Goal: Use online tool/utility

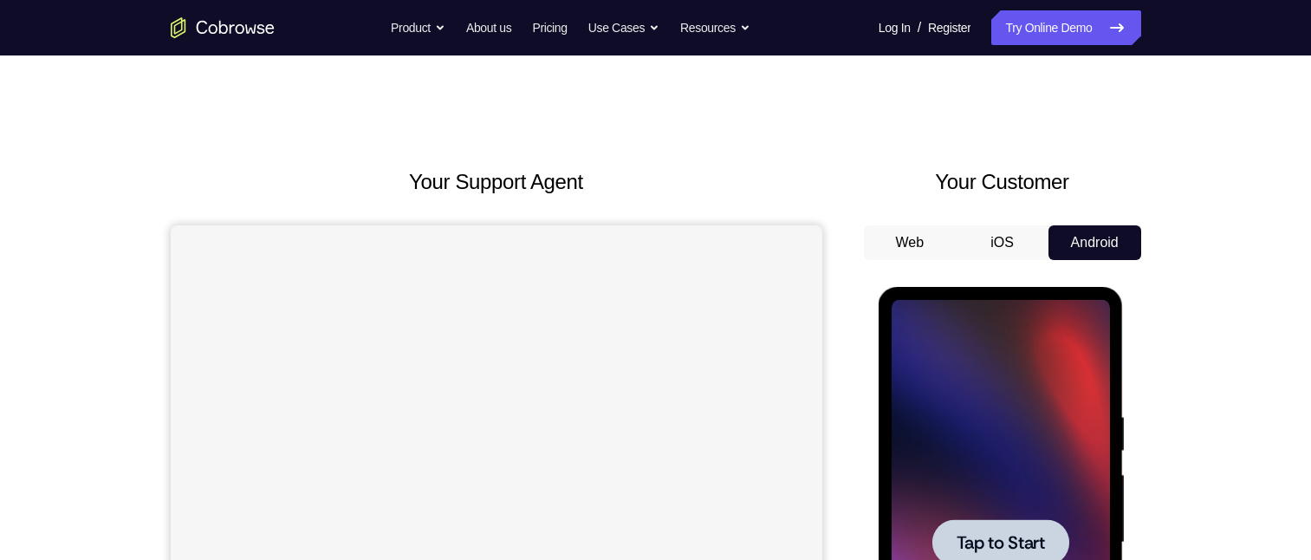
scroll to position [173, 0]
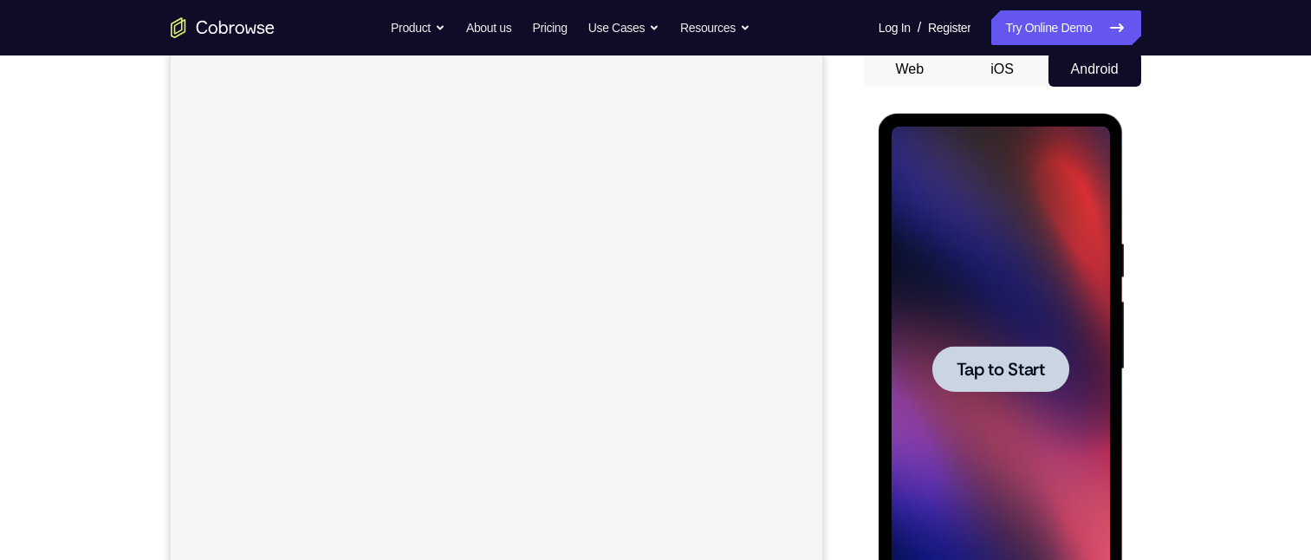
click at [1025, 412] on div at bounding box center [1001, 369] width 218 height 485
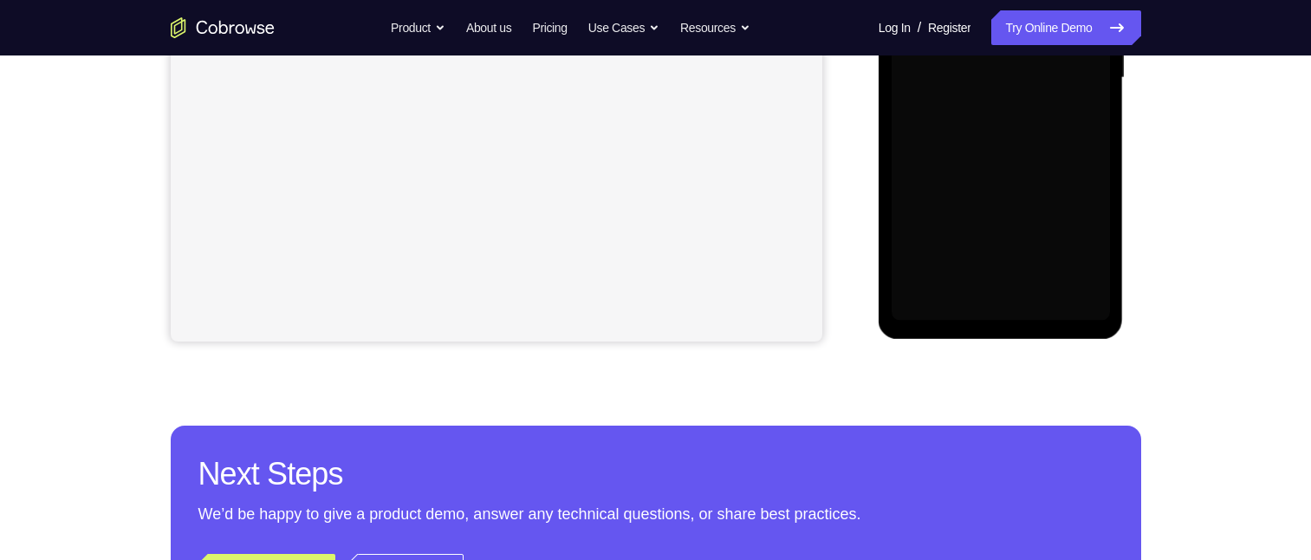
scroll to position [260, 0]
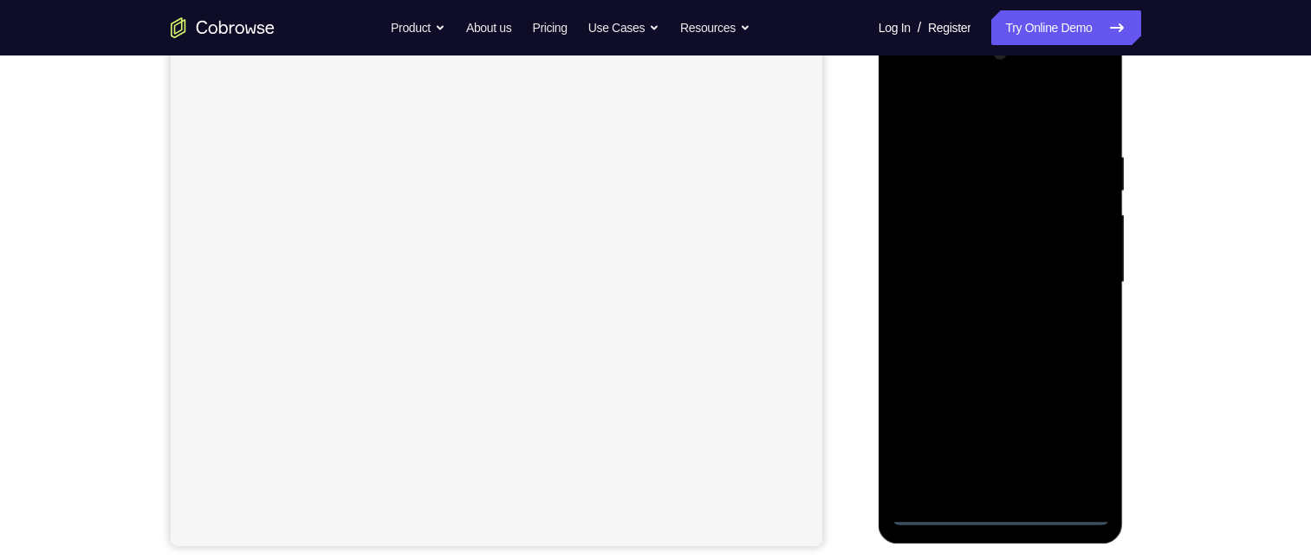
click at [1013, 511] on div at bounding box center [1001, 282] width 218 height 485
click at [998, 511] on div at bounding box center [1001, 282] width 218 height 485
click at [1075, 433] on div at bounding box center [1001, 282] width 218 height 485
drag, startPoint x: 624, startPoint y: 318, endPoint x: 217, endPoint y: 16, distance: 507.2
click at [624, 318] on div at bounding box center [496, 255] width 652 height 581
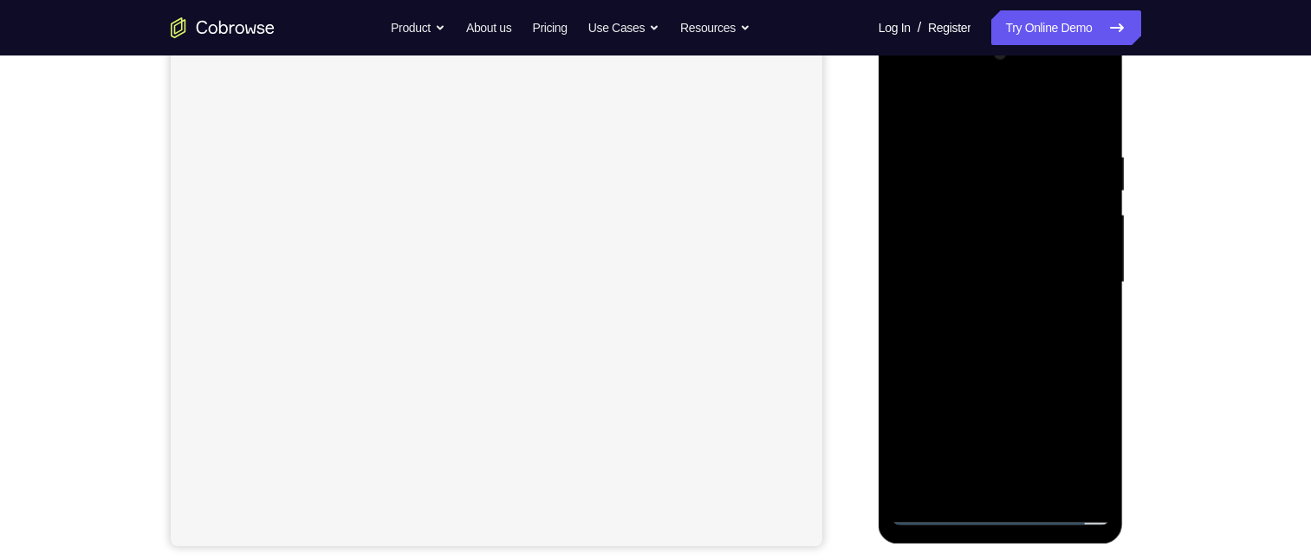
click at [925, 82] on div at bounding box center [1001, 282] width 218 height 485
click at [1076, 269] on div at bounding box center [1001, 282] width 218 height 485
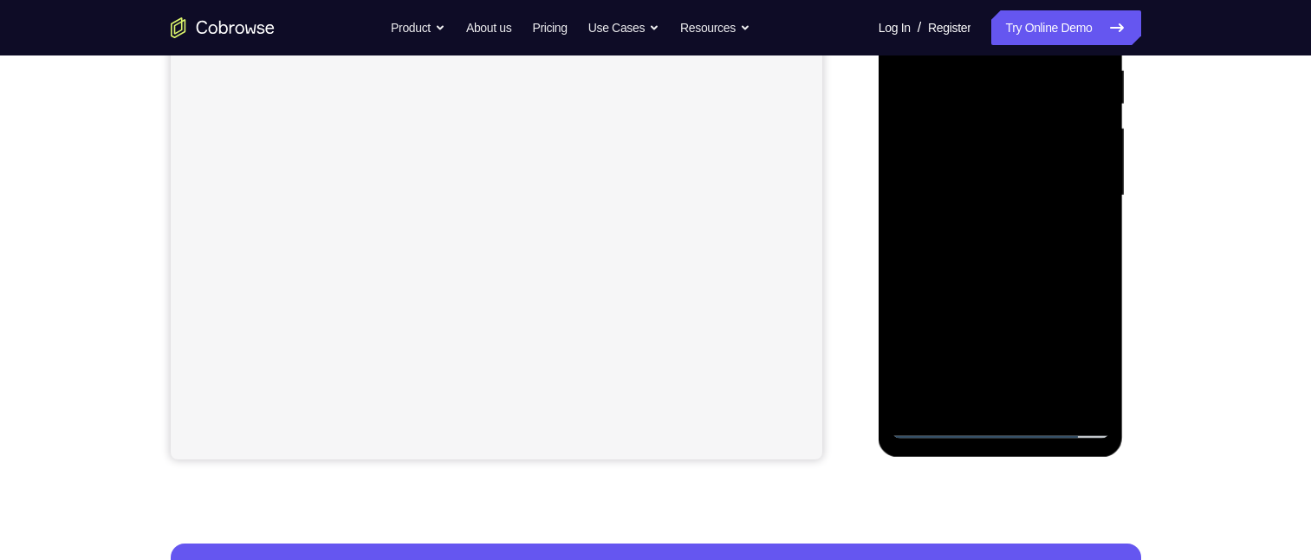
click at [977, 224] on div at bounding box center [1001, 195] width 218 height 485
click at [950, 188] on div at bounding box center [1001, 195] width 218 height 485
click at [935, 162] on div at bounding box center [1001, 195] width 218 height 485
click at [1082, 163] on div at bounding box center [1001, 195] width 218 height 485
click at [936, 169] on div at bounding box center [1001, 195] width 218 height 485
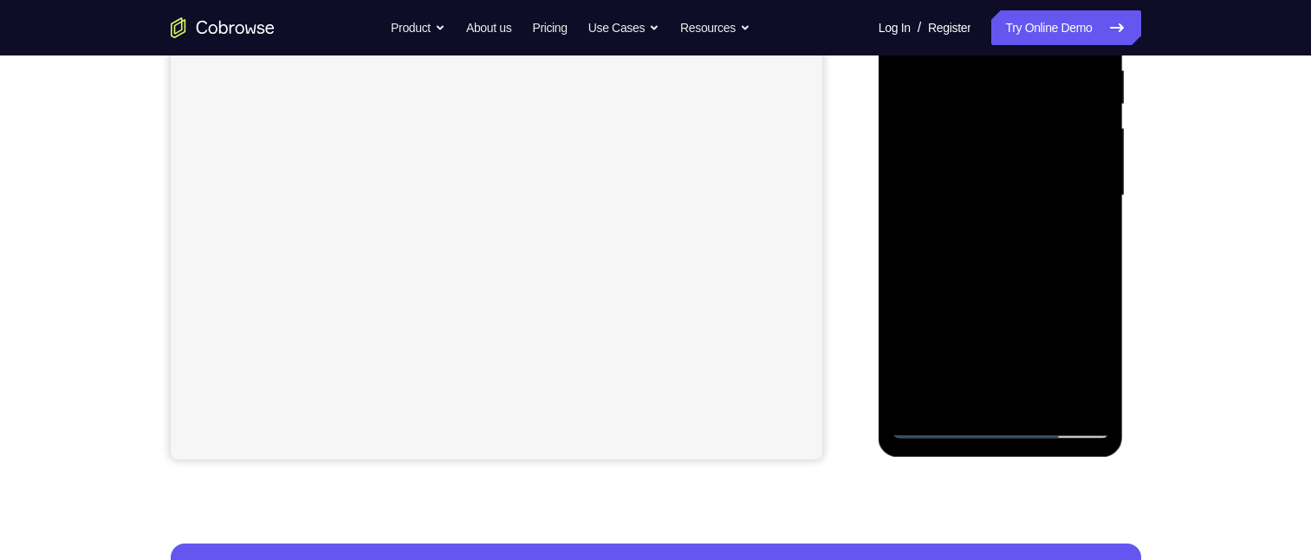
click at [936, 169] on div at bounding box center [1001, 195] width 218 height 485
click at [1085, 159] on div at bounding box center [1001, 195] width 218 height 485
click at [1050, 191] on div at bounding box center [1001, 195] width 218 height 485
click at [1004, 259] on div at bounding box center [1001, 195] width 218 height 485
click at [988, 279] on div at bounding box center [1001, 195] width 218 height 485
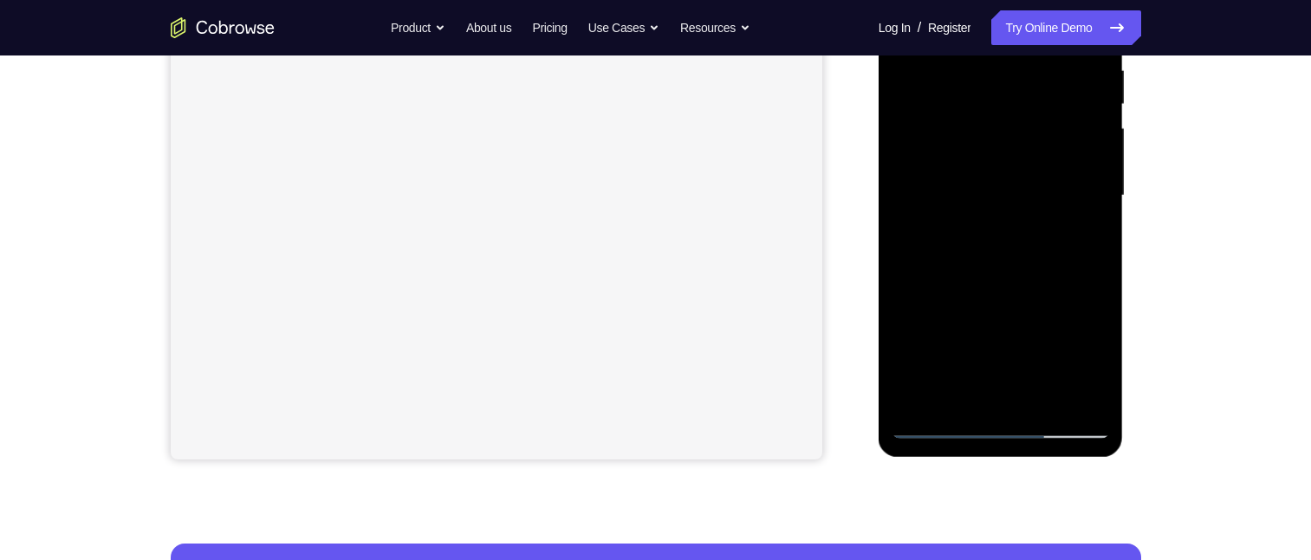
click at [1045, 401] on div at bounding box center [1001, 195] width 218 height 485
click at [994, 258] on div at bounding box center [1001, 195] width 218 height 485
click at [1067, 228] on div at bounding box center [1001, 195] width 218 height 485
click at [905, 99] on div at bounding box center [1001, 195] width 218 height 485
click at [1092, 24] on div at bounding box center [1001, 195] width 218 height 485
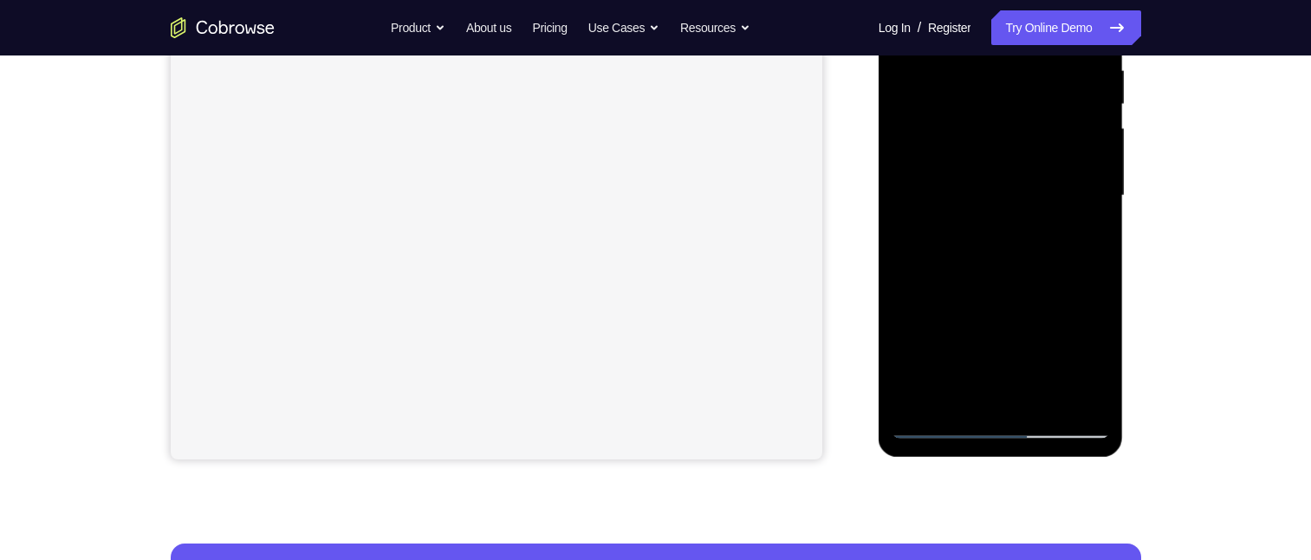
click at [945, 403] on div at bounding box center [1001, 195] width 218 height 485
click at [905, 27] on div at bounding box center [1001, 195] width 218 height 485
click at [979, 97] on div at bounding box center [1001, 195] width 218 height 485
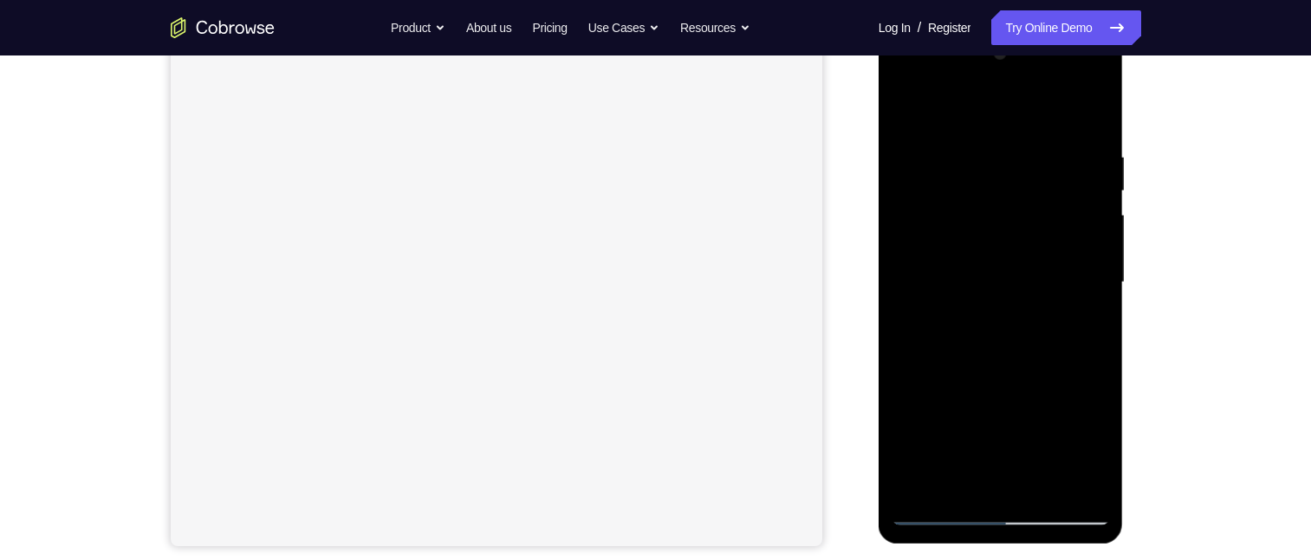
click at [1077, 317] on div at bounding box center [1001, 282] width 218 height 485
click at [908, 112] on div at bounding box center [1001, 282] width 218 height 485
drag, startPoint x: 950, startPoint y: 351, endPoint x: 971, endPoint y: 263, distance: 91.0
click at [971, 263] on div at bounding box center [1001, 282] width 218 height 485
drag, startPoint x: 993, startPoint y: 423, endPoint x: 979, endPoint y: 318, distance: 105.8
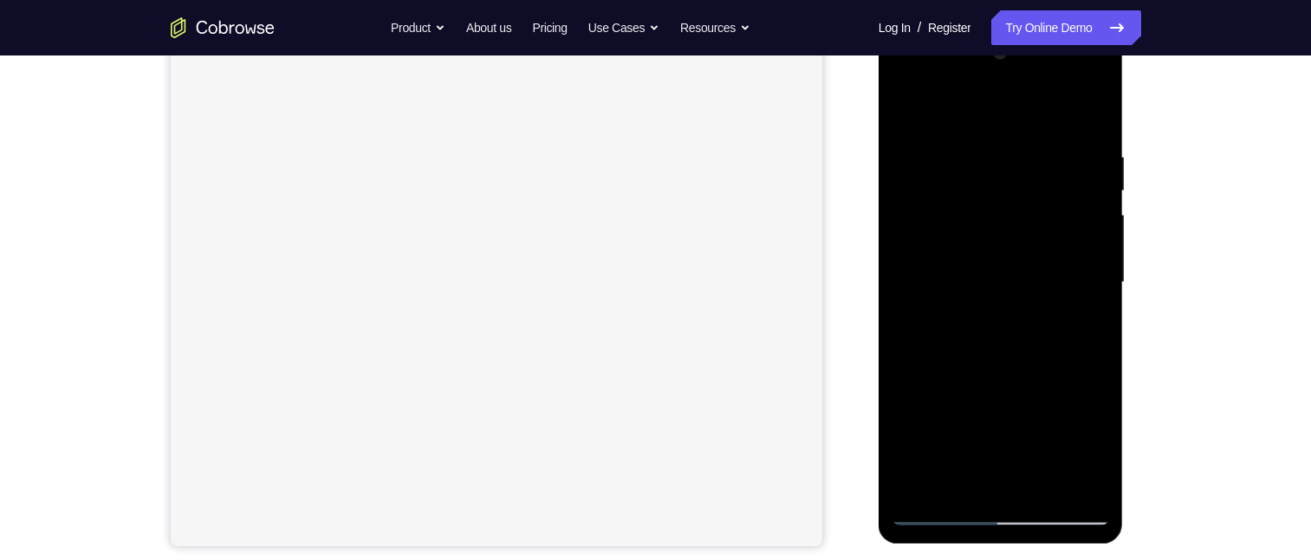
click at [979, 318] on div at bounding box center [1001, 282] width 218 height 485
click at [956, 398] on div at bounding box center [1001, 282] width 218 height 485
click at [901, 120] on div at bounding box center [1001, 282] width 218 height 485
drag, startPoint x: 974, startPoint y: 377, endPoint x: 976, endPoint y: 283, distance: 93.6
click at [976, 283] on div at bounding box center [1001, 282] width 218 height 485
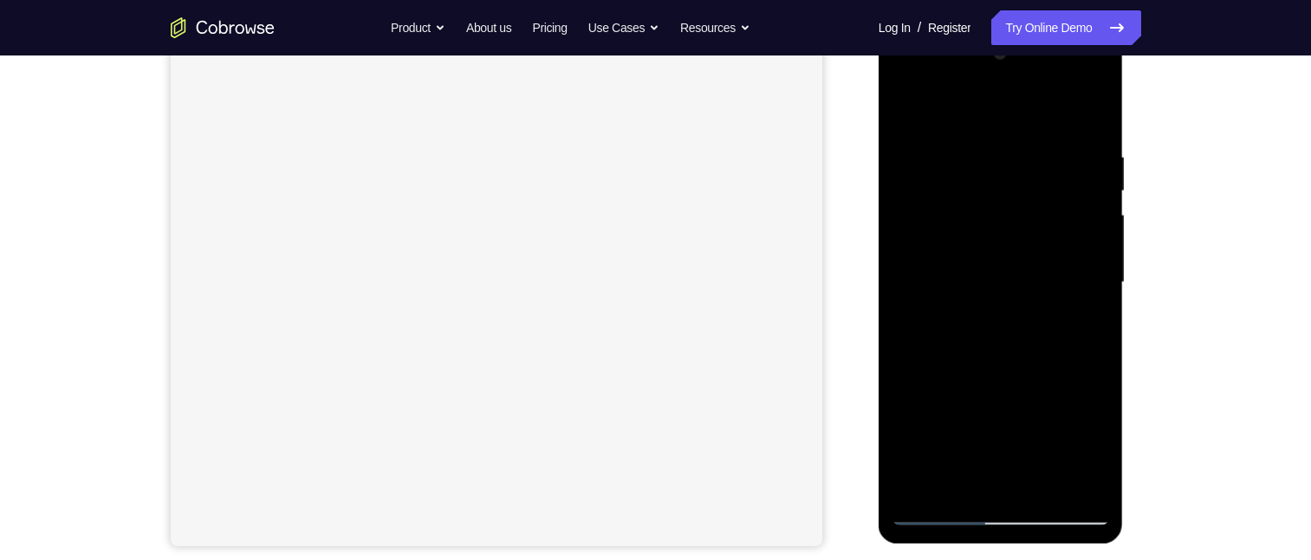
drag, startPoint x: 969, startPoint y: 400, endPoint x: 979, endPoint y: 371, distance: 31.2
click at [953, 263] on div at bounding box center [1001, 282] width 218 height 485
drag, startPoint x: 964, startPoint y: 332, endPoint x: 960, endPoint y: 279, distance: 53.0
click at [960, 279] on div at bounding box center [1001, 282] width 218 height 485
drag, startPoint x: 967, startPoint y: 415, endPoint x: 951, endPoint y: 278, distance: 137.8
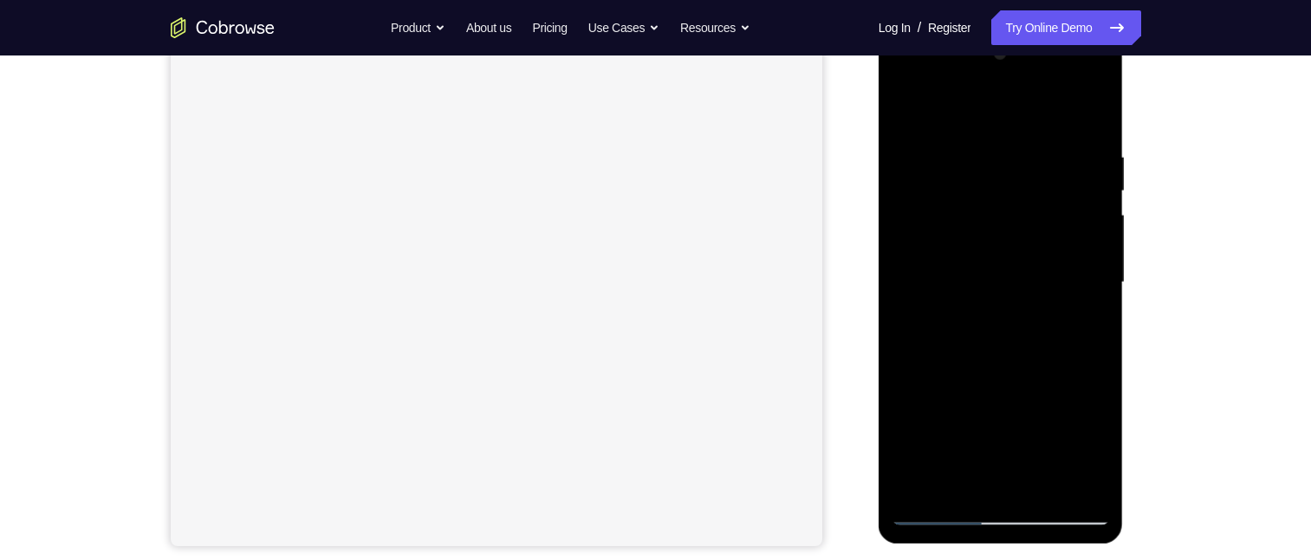
click at [951, 278] on div at bounding box center [1001, 282] width 218 height 485
click at [967, 418] on div at bounding box center [1001, 282] width 218 height 485
click at [934, 479] on div at bounding box center [1001, 282] width 218 height 485
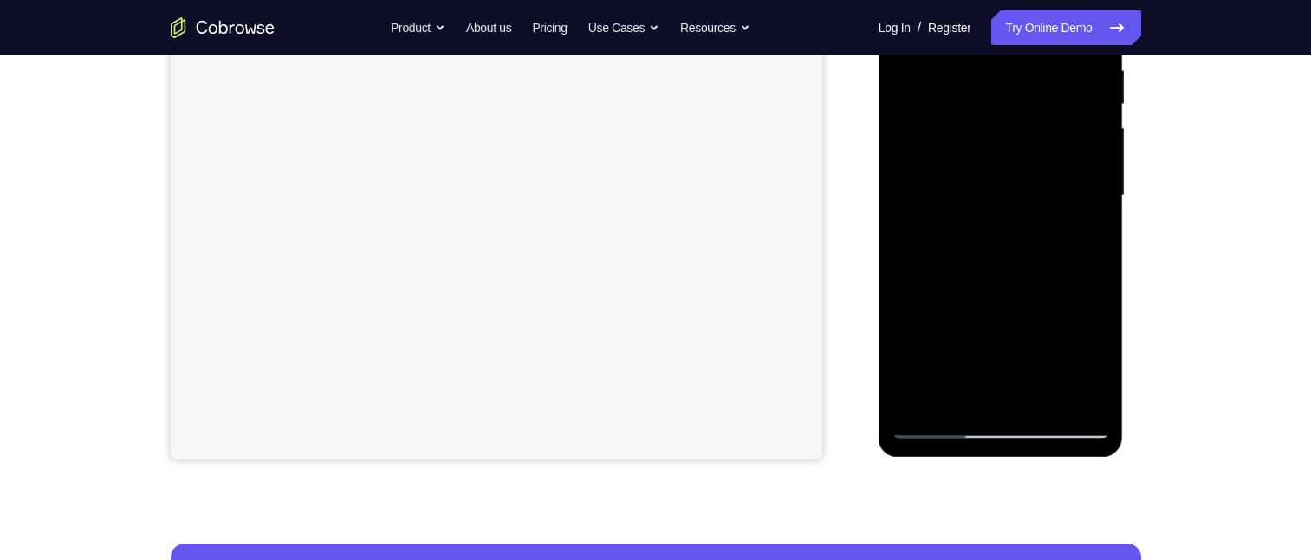
drag, startPoint x: 933, startPoint y: 387, endPoint x: 1834, endPoint y: 407, distance: 901.3
click at [933, 387] on div at bounding box center [1001, 195] width 218 height 485
click at [918, 394] on div at bounding box center [1001, 195] width 218 height 485
click at [951, 384] on div at bounding box center [1001, 195] width 218 height 485
click at [932, 20] on div at bounding box center [1001, 195] width 218 height 485
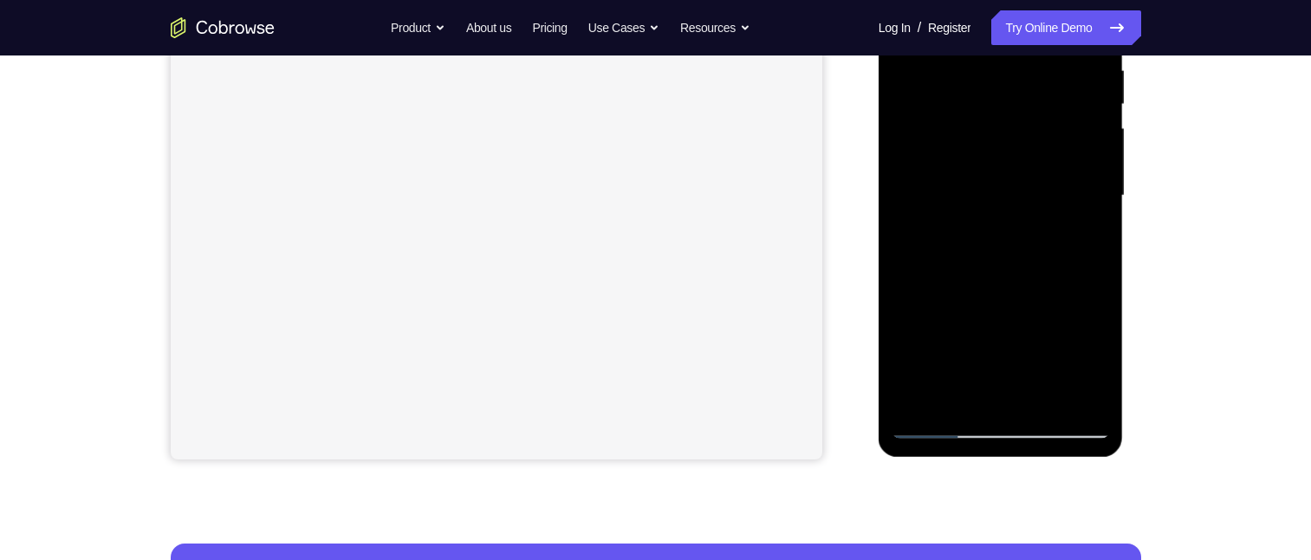
click at [1047, 50] on div at bounding box center [1001, 195] width 218 height 485
click at [944, 398] on div at bounding box center [1001, 195] width 218 height 485
